Goal: Contribute content

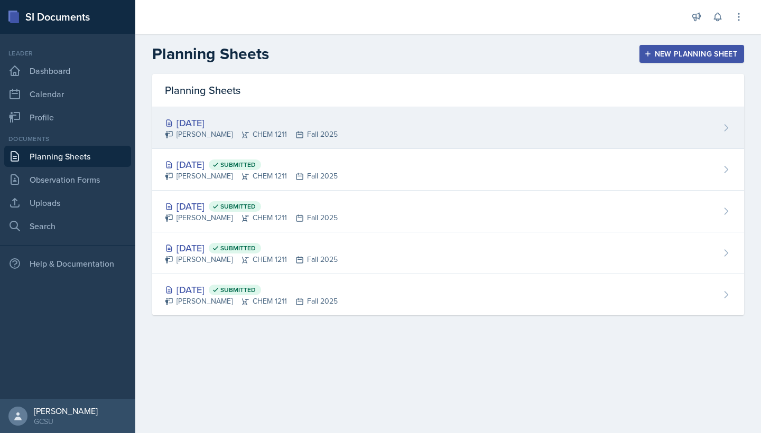
click at [222, 117] on div "[DATE]" at bounding box center [251, 123] width 173 height 14
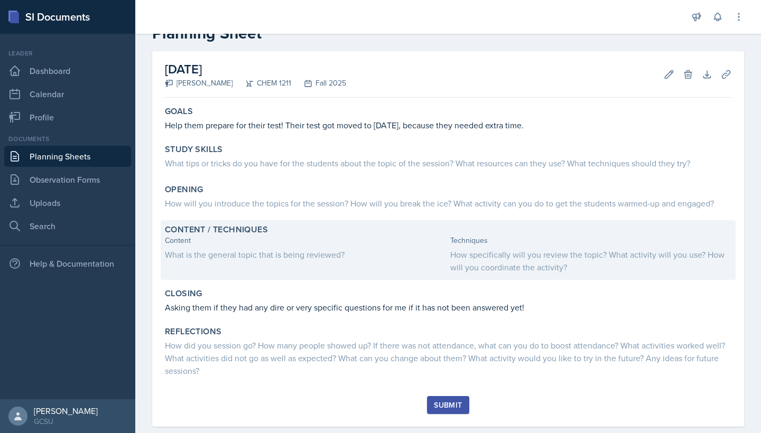
scroll to position [51, 0]
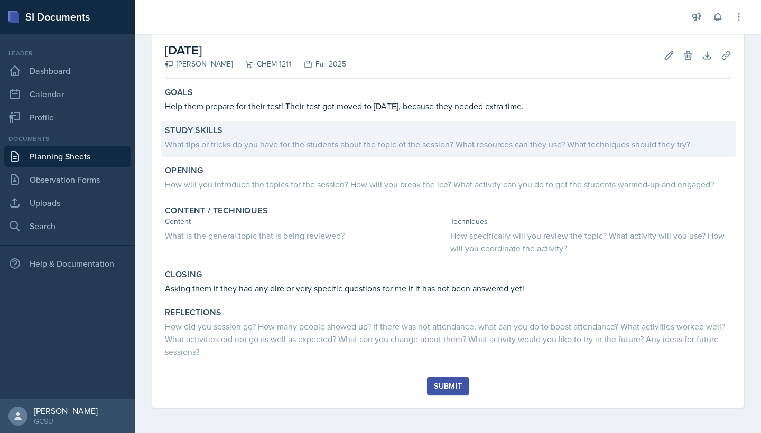
click at [269, 151] on div "Study Skills What tips or tricks do you have for the students about the topic o…" at bounding box center [448, 139] width 575 height 36
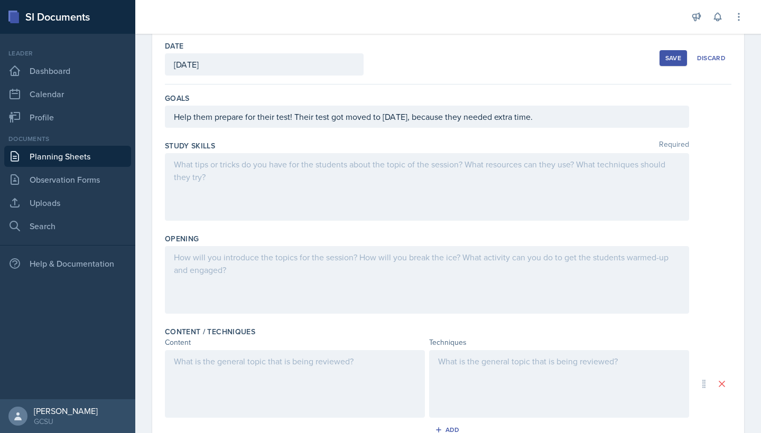
click at [264, 178] on div at bounding box center [427, 187] width 524 height 68
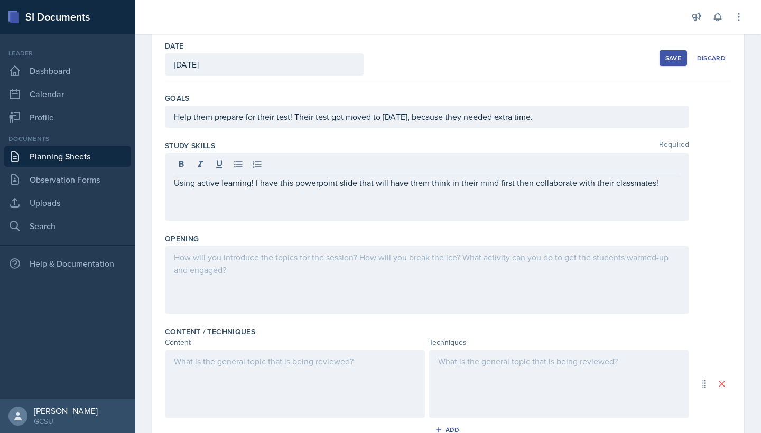
click at [316, 271] on div at bounding box center [427, 280] width 524 height 68
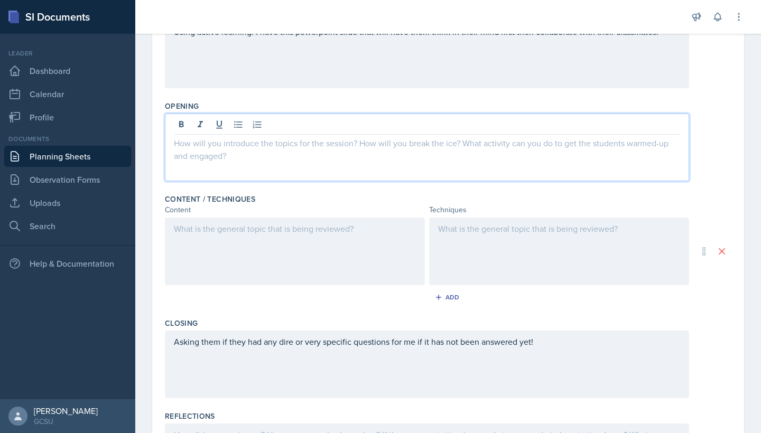
scroll to position [184, 0]
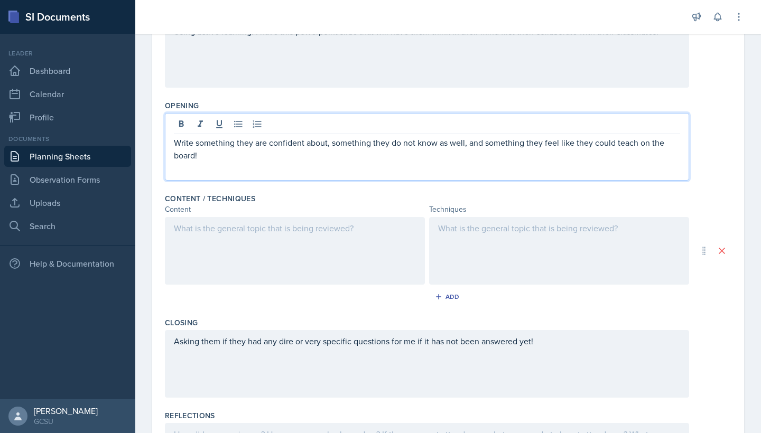
click at [178, 144] on p "Write something they are confident about, something they do not know as well, a…" at bounding box center [427, 148] width 506 height 25
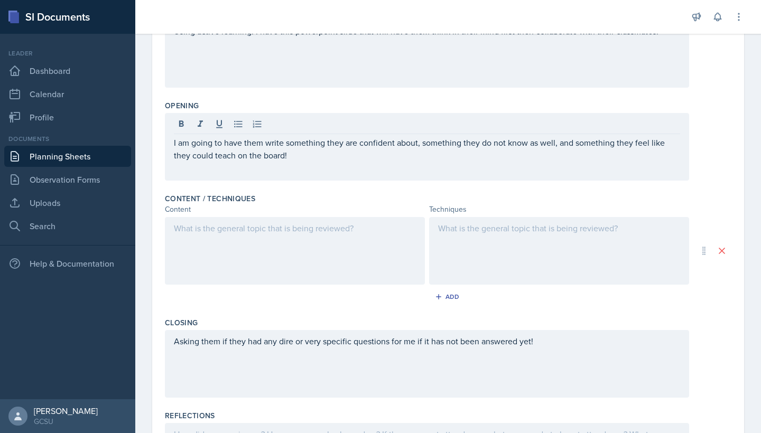
click at [380, 162] on div "I am going to have them write something they are confident about, something the…" at bounding box center [427, 147] width 524 height 68
click at [333, 264] on div at bounding box center [295, 251] width 260 height 68
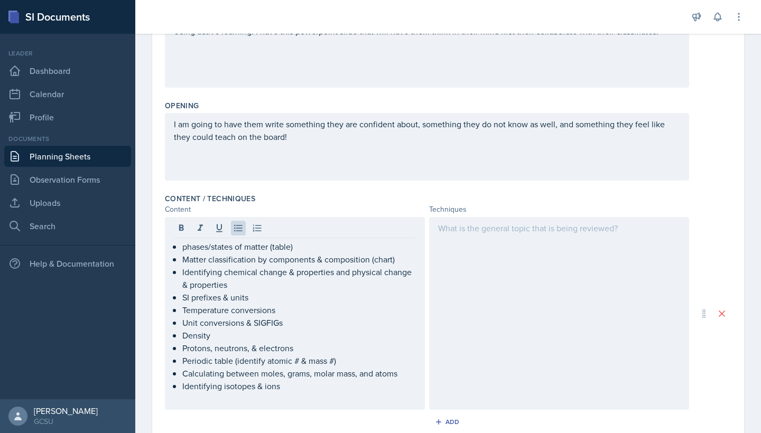
click at [472, 274] on div at bounding box center [559, 313] width 260 height 193
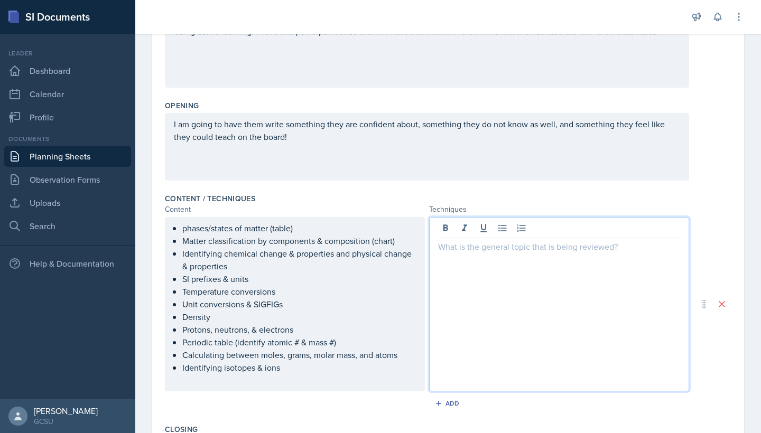
paste div
click at [579, 245] on p "this powerpoint to reference topics: [URL][DOMAIN_NAME]" at bounding box center [559, 246] width 242 height 13
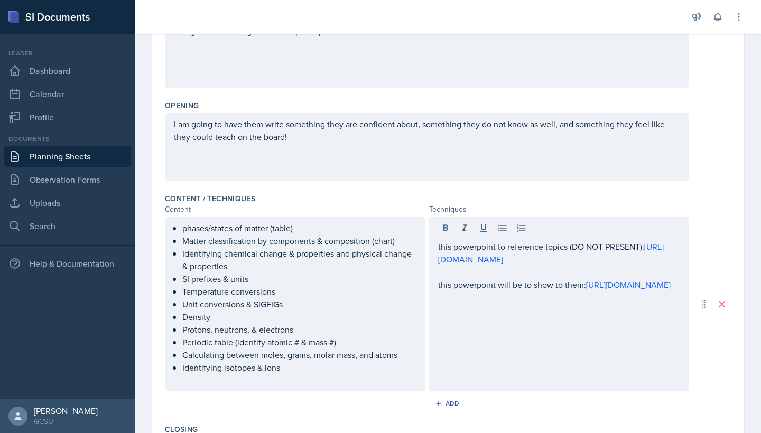
click at [594, 371] on div "this powerpoint to reference topics (DO NOT PRESENT): [URL][DOMAIN_NAME] this p…" at bounding box center [559, 304] width 260 height 174
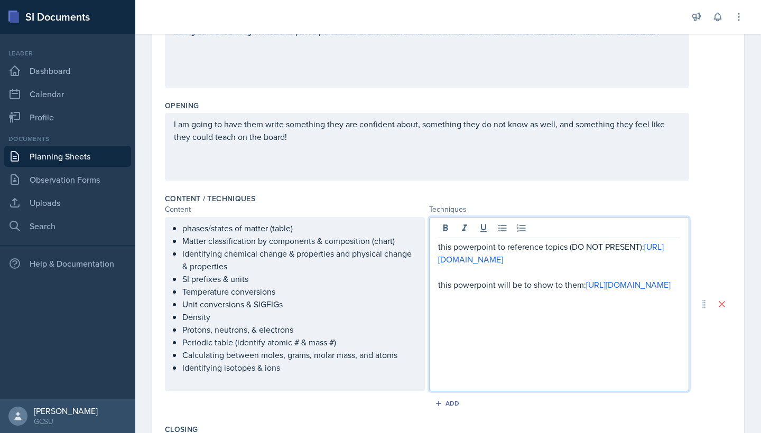
click at [633, 291] on p "this powerpoint will be to show to them: [URL][DOMAIN_NAME]" at bounding box center [559, 284] width 242 height 13
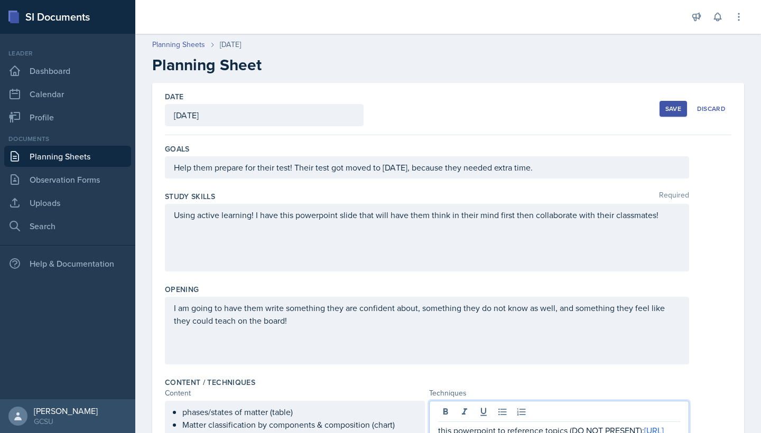
scroll to position [0, 0]
click at [670, 107] on div "Save" at bounding box center [673, 109] width 16 height 8
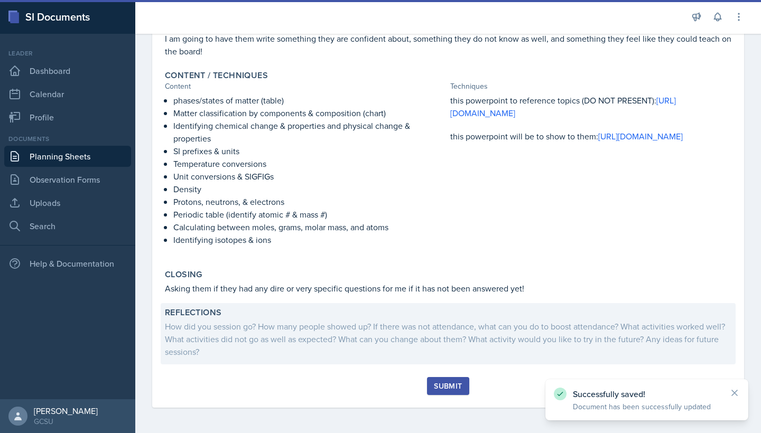
scroll to position [194, 0]
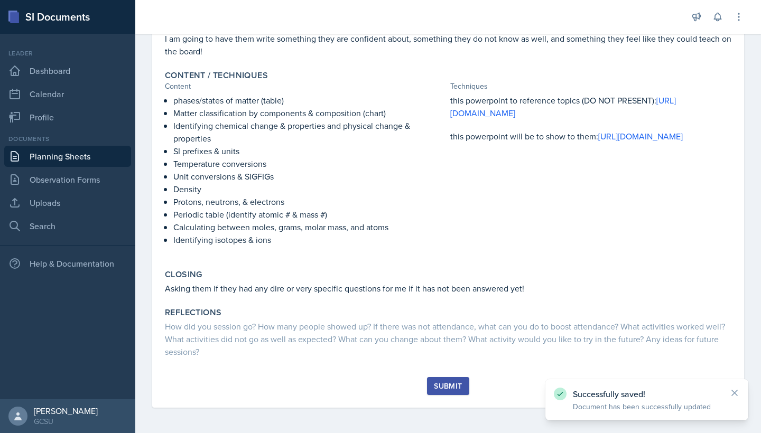
click at [445, 384] on div "Submit" at bounding box center [448, 386] width 28 height 8
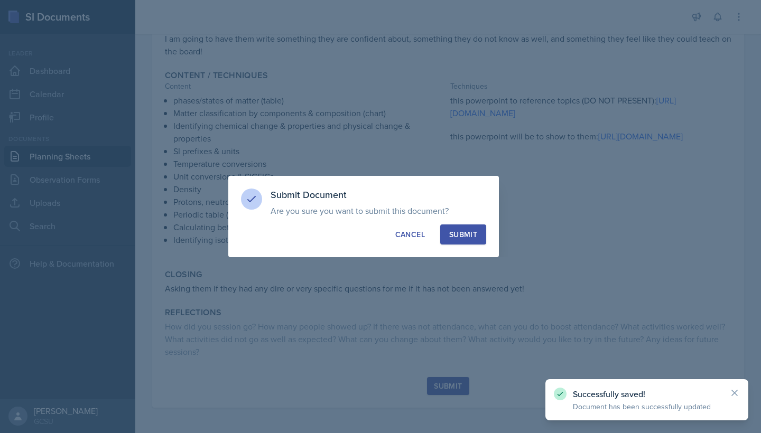
click at [461, 237] on div "Submit" at bounding box center [463, 234] width 28 height 11
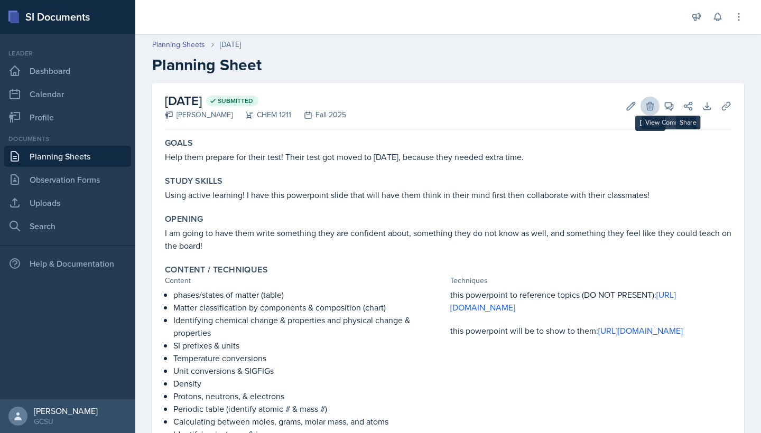
scroll to position [0, 0]
click at [631, 102] on icon at bounding box center [631, 106] width 11 height 11
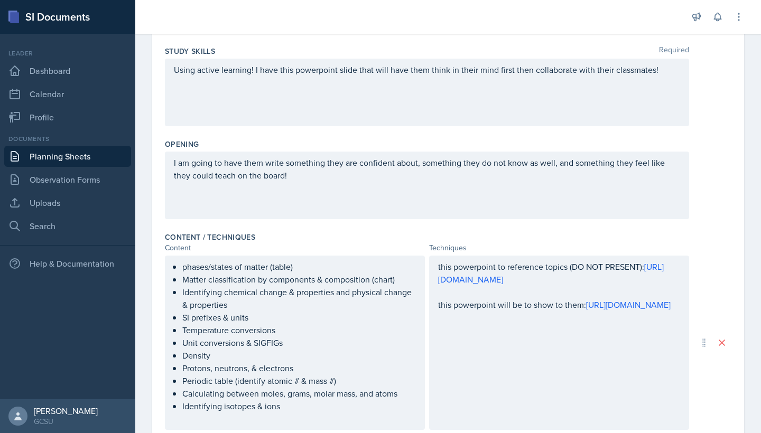
scroll to position [385, 0]
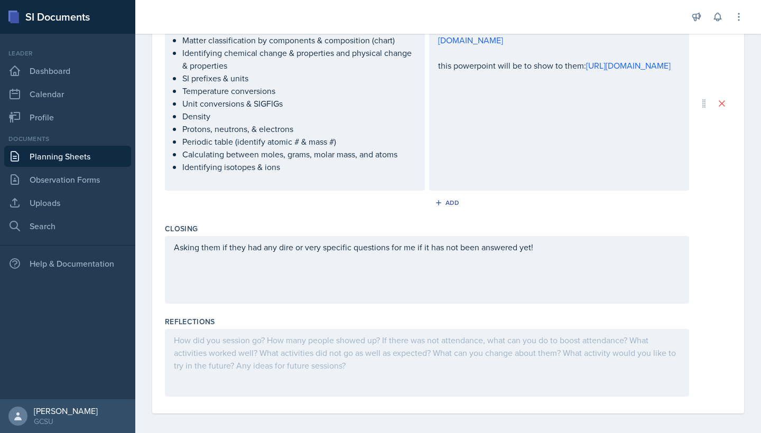
click at [511, 145] on div "this powerpoint to reference topics (DO NOT PRESENT): [URL][DOMAIN_NAME] this p…" at bounding box center [559, 103] width 260 height 174
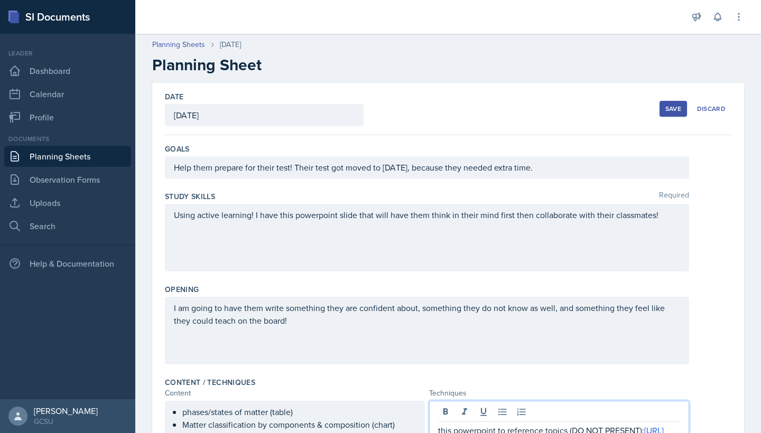
scroll to position [0, 0]
click at [669, 108] on div "Save" at bounding box center [673, 109] width 16 height 8
